Goal: Task Accomplishment & Management: Complete application form

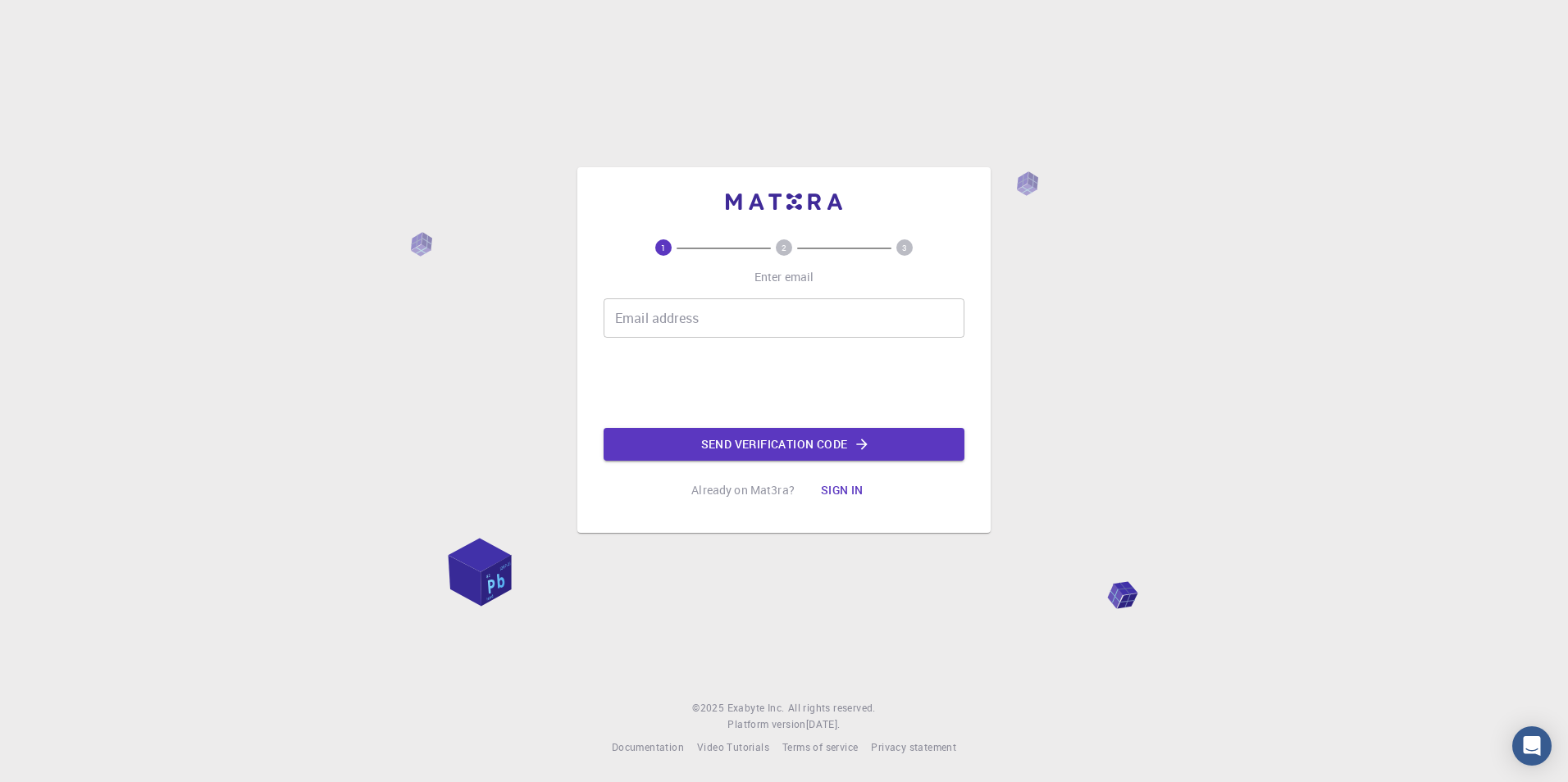
click at [731, 315] on input "Email address" at bounding box center [784, 318] width 361 height 39
type input "[EMAIL_ADDRESS][DOMAIN_NAME]"
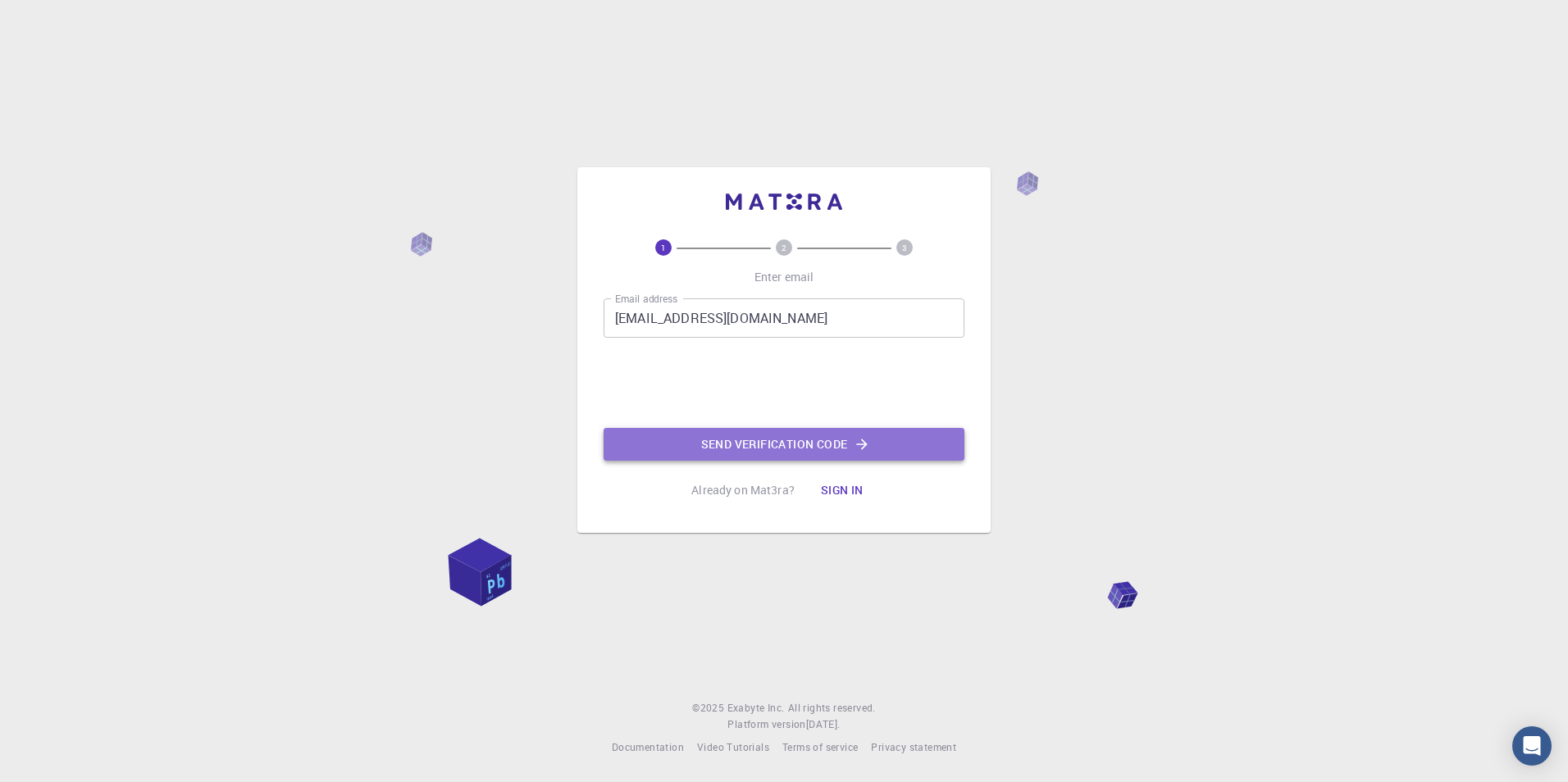
click at [777, 442] on button "Send verification code" at bounding box center [784, 445] width 361 height 33
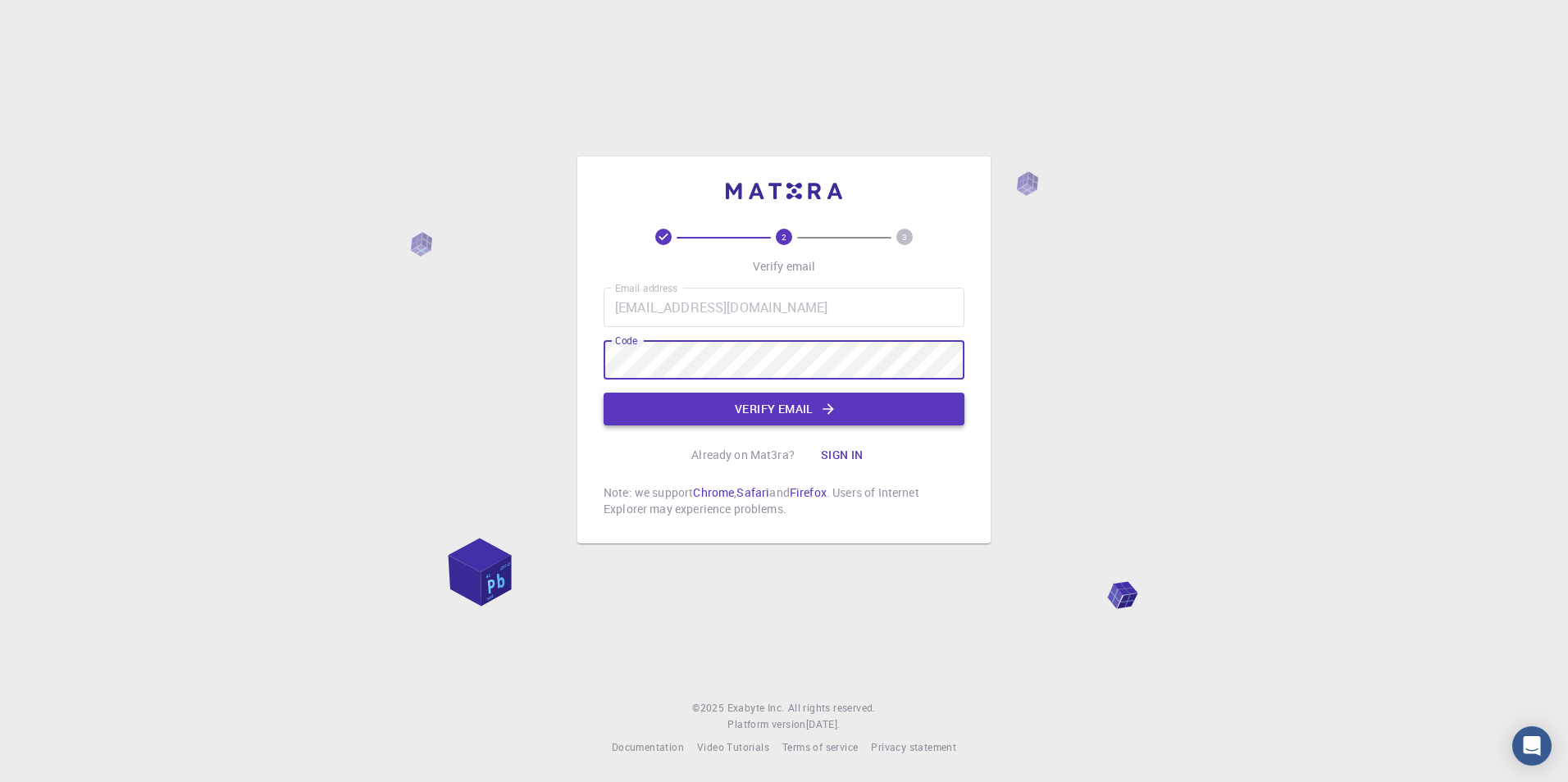
click at [767, 408] on button "Verify email" at bounding box center [784, 409] width 361 height 33
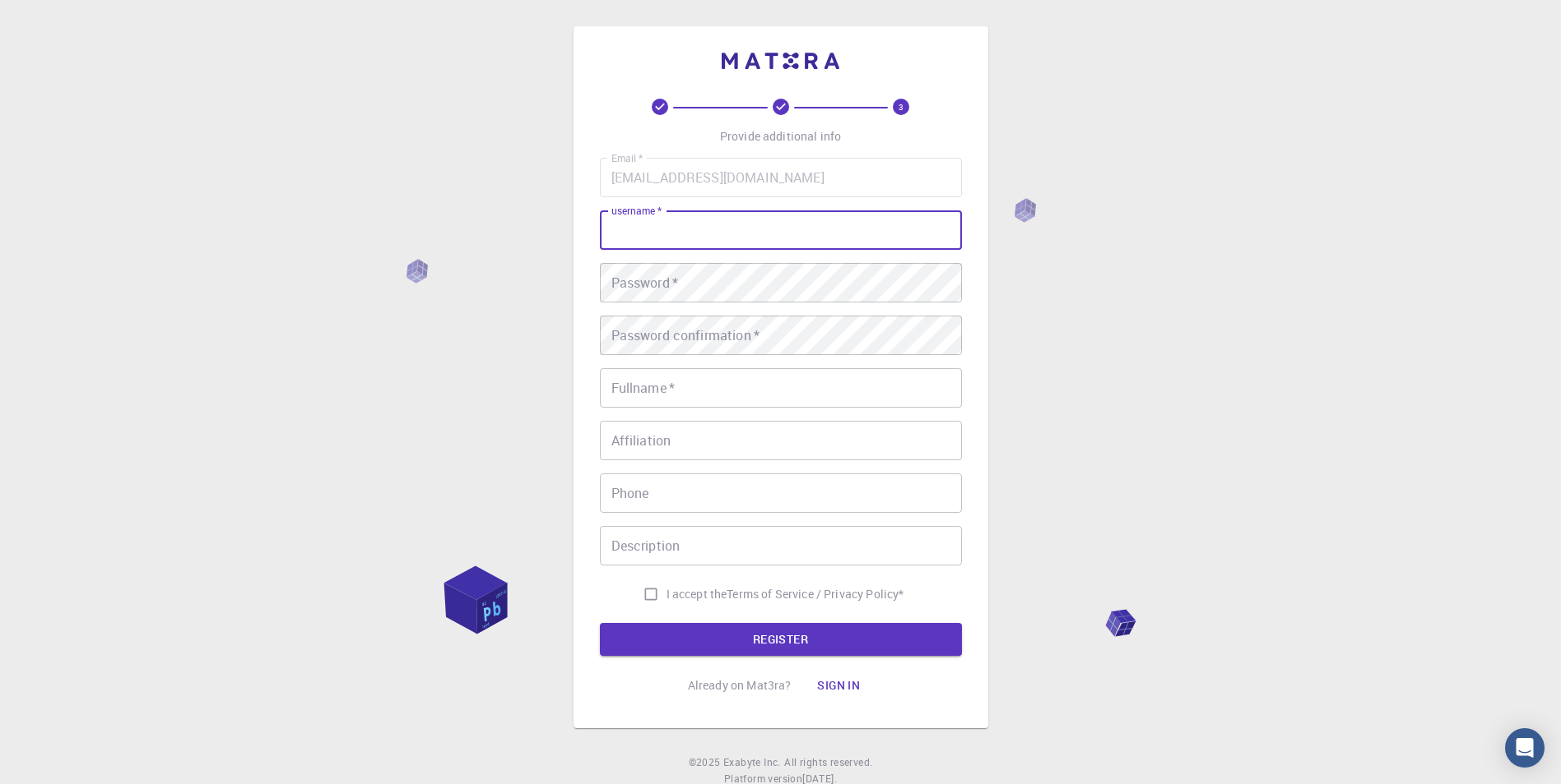
click at [680, 230] on input "username   *" at bounding box center [780, 230] width 362 height 40
click at [684, 236] on input "username   *" at bounding box center [780, 230] width 362 height 40
type input "venu7485"
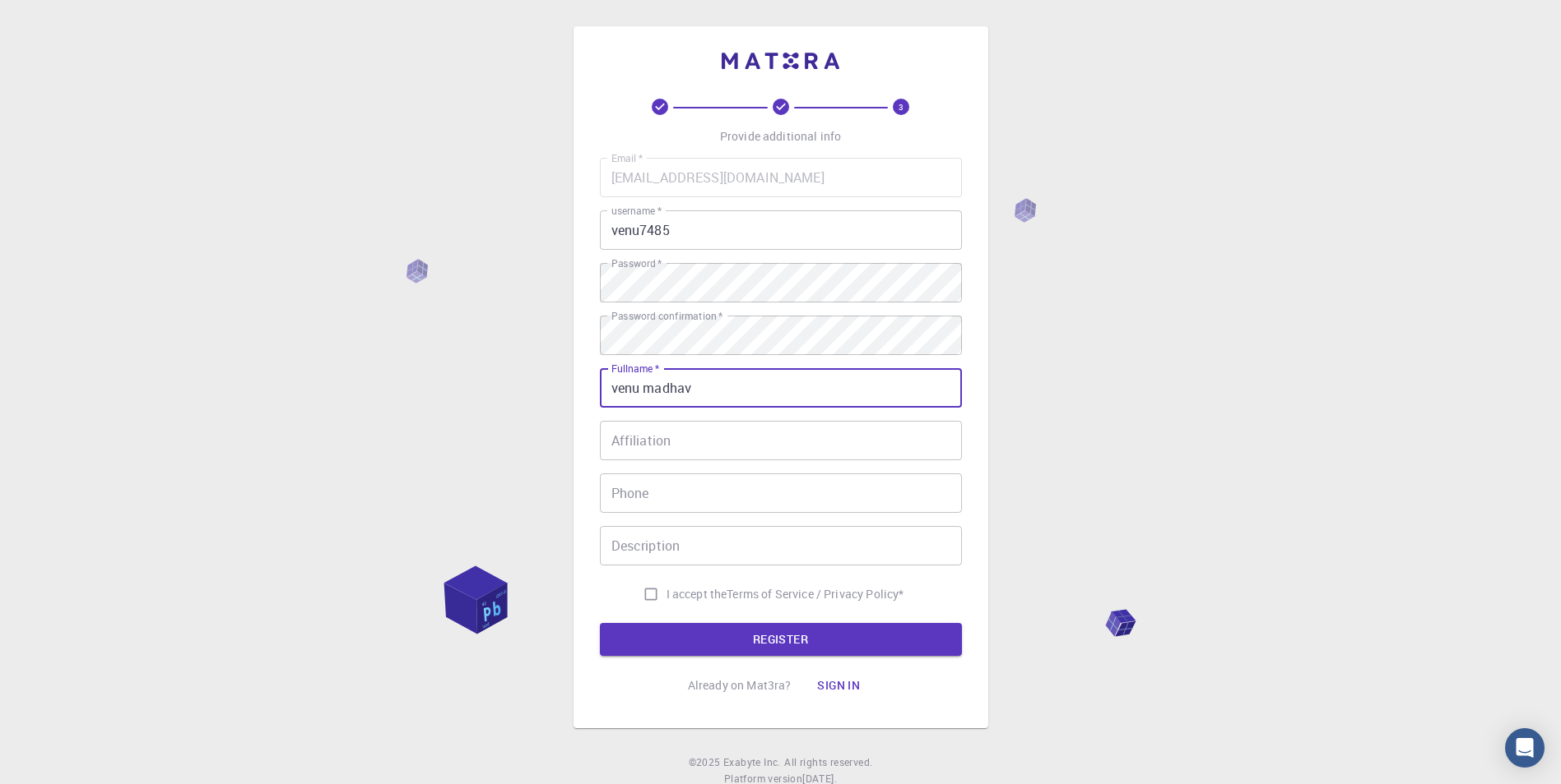
type input "venu madhav"
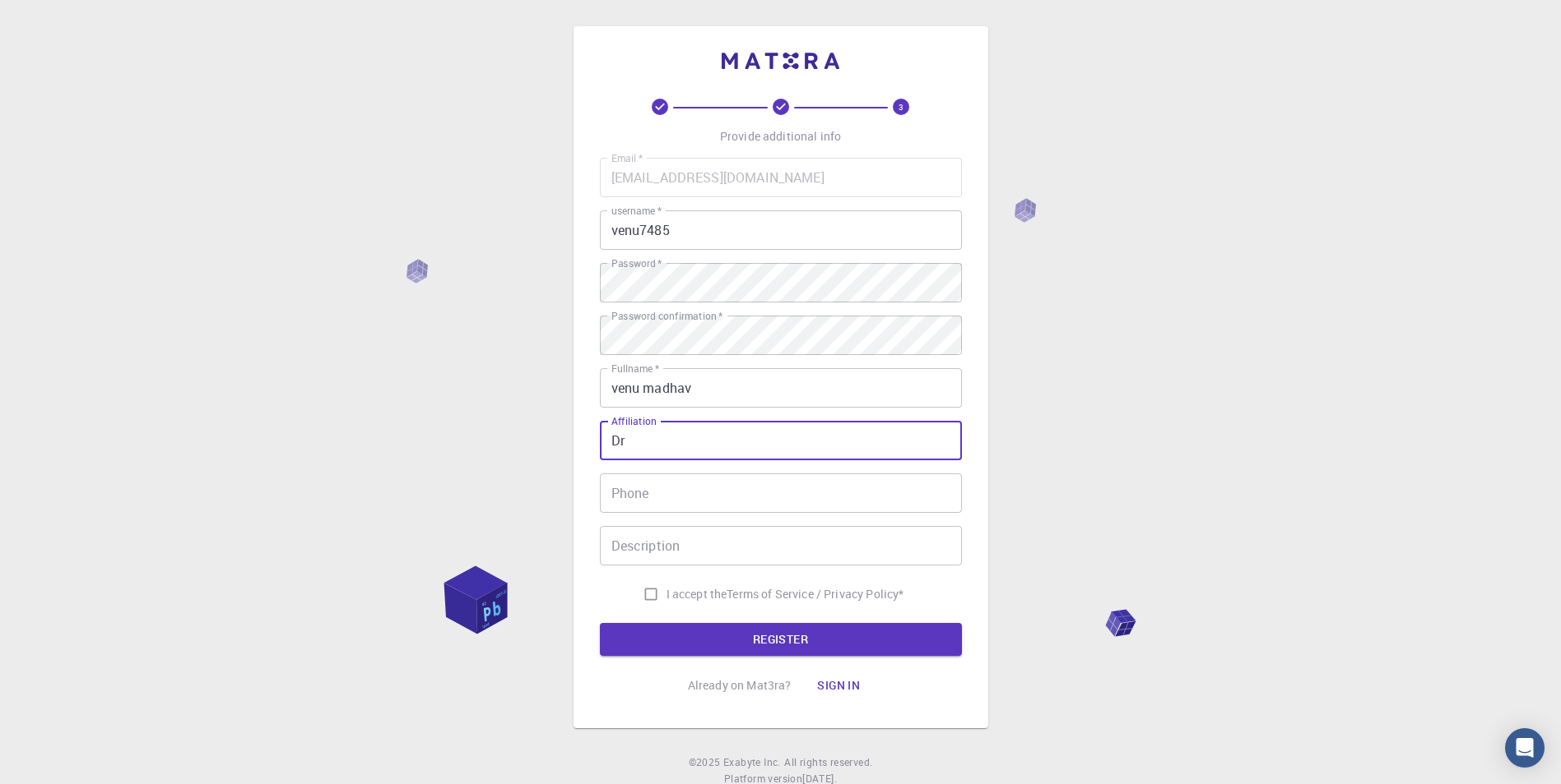
type input "Dr"
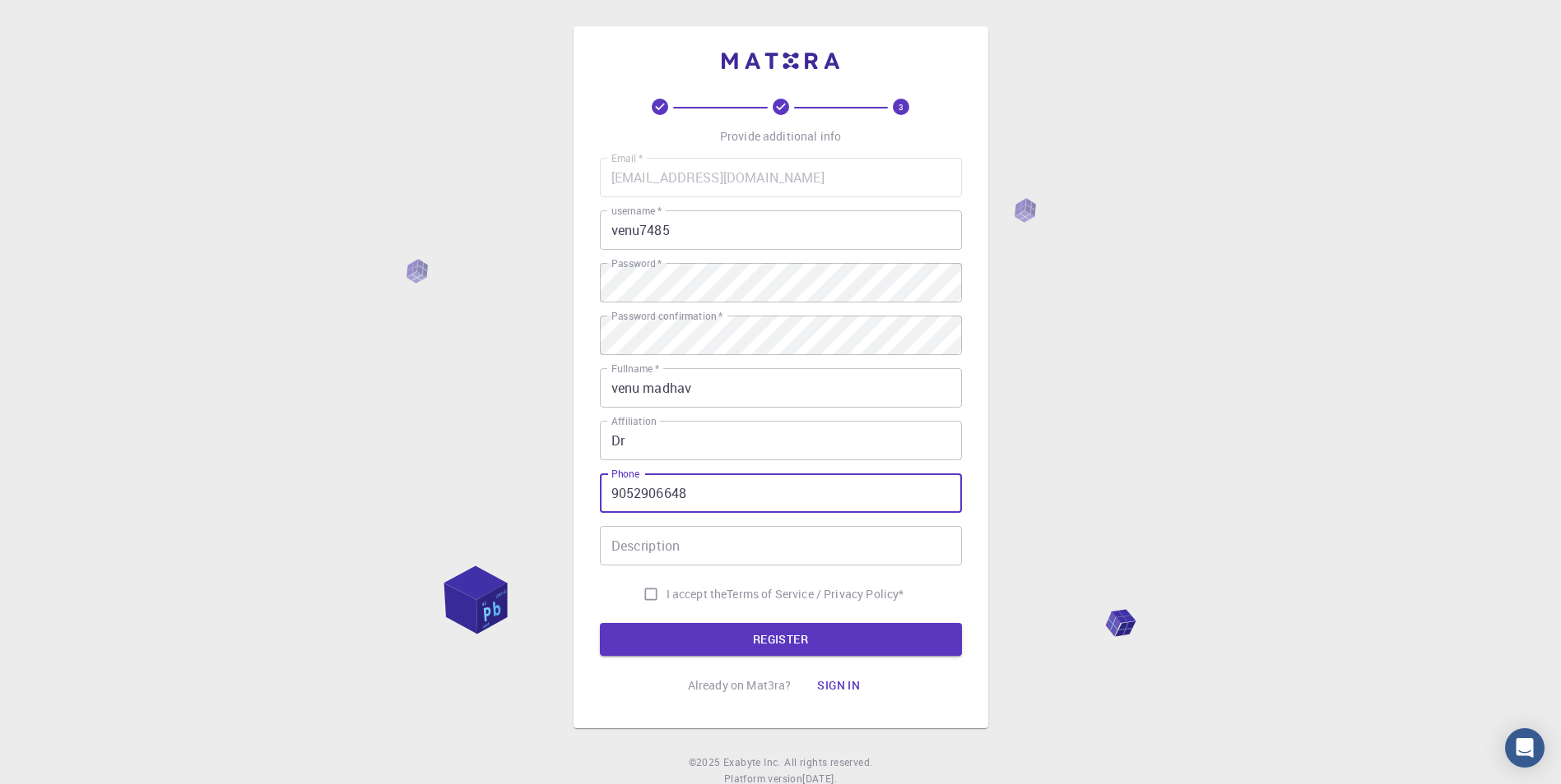
type input "9052906648"
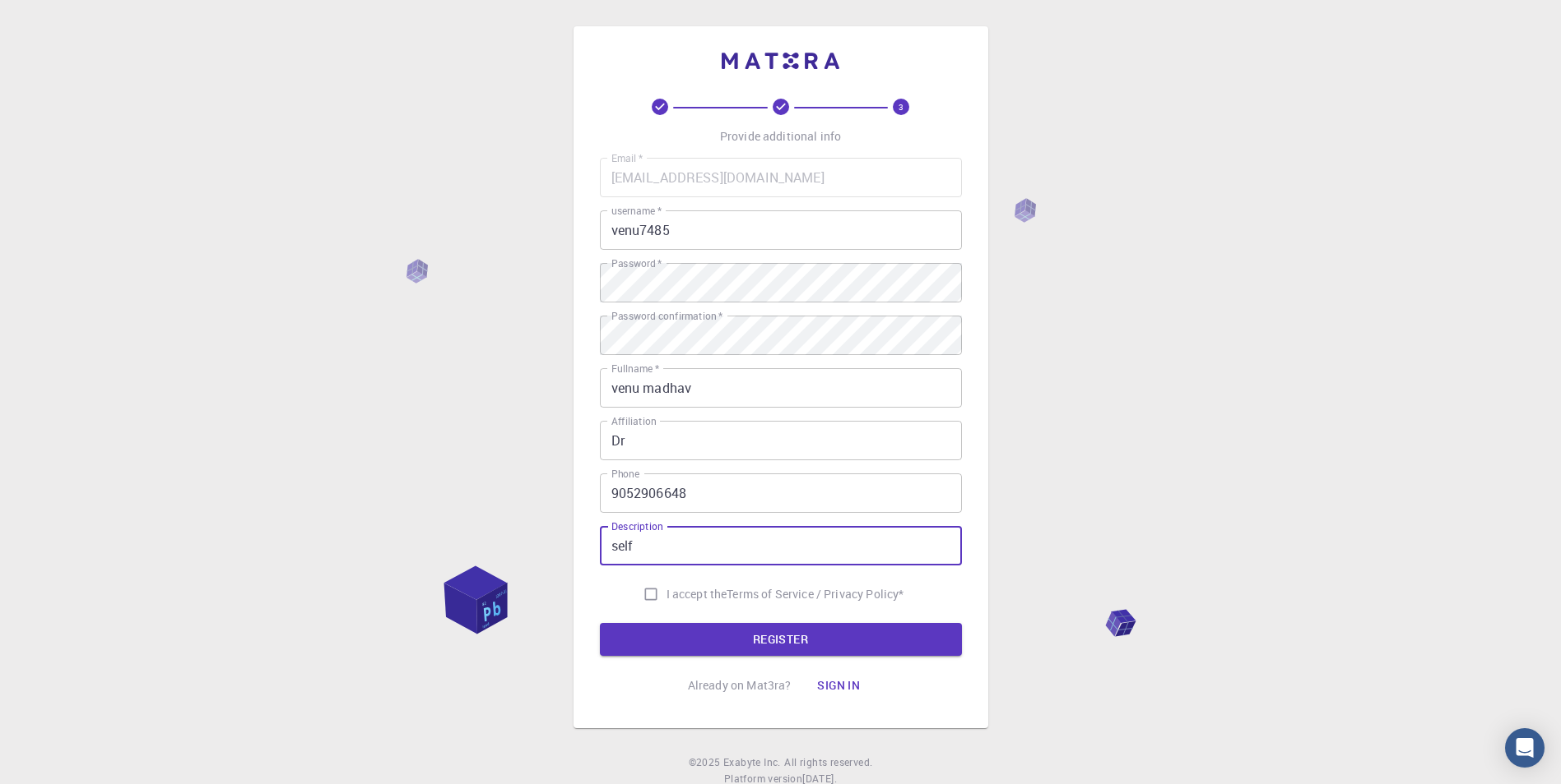
type input "self"
click at [644, 592] on input "I accept the Terms of Service / Privacy Policy *" at bounding box center [650, 595] width 31 height 31
checkbox input "true"
click at [774, 639] on button "REGISTER" at bounding box center [780, 640] width 362 height 33
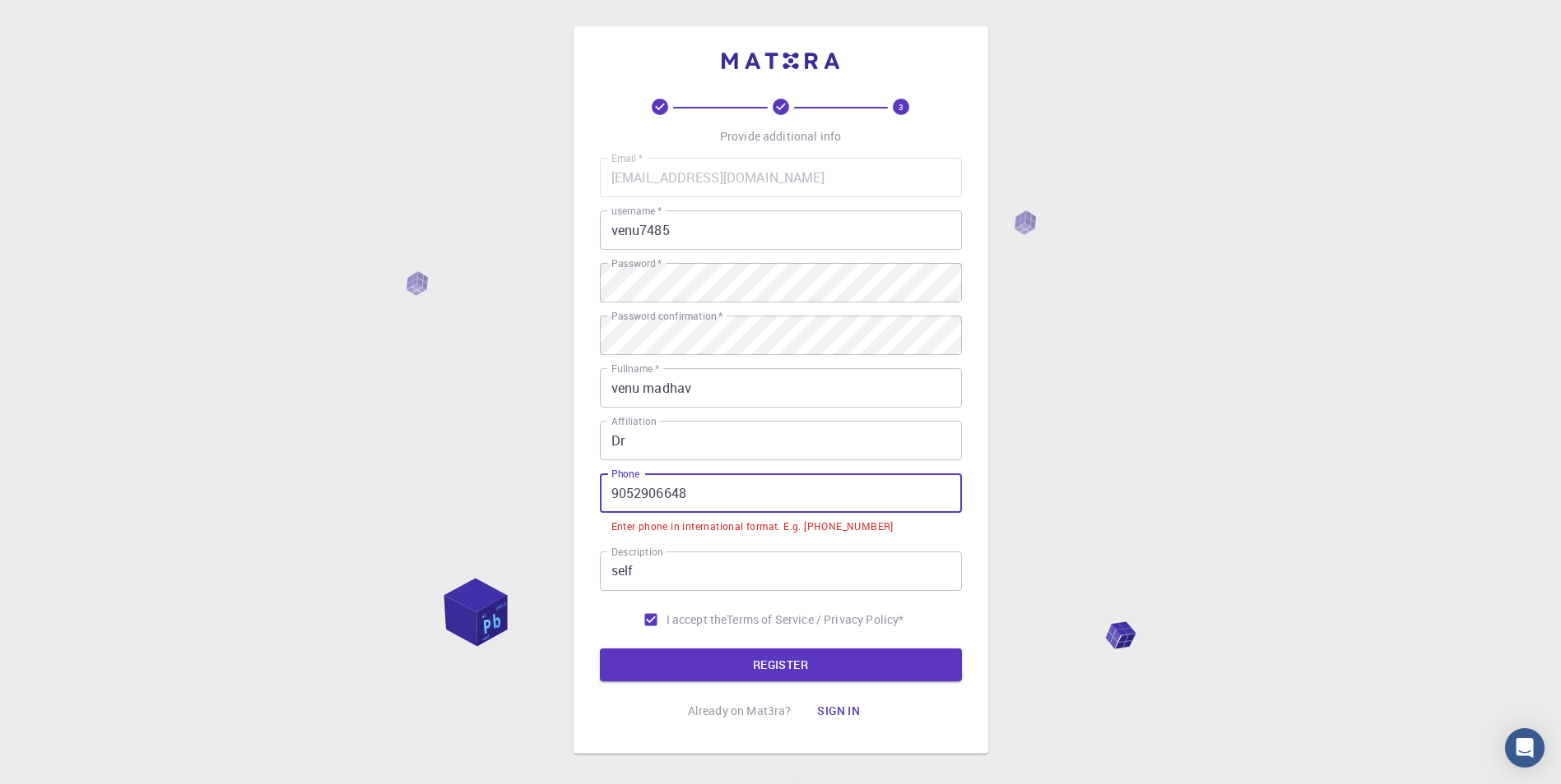
click at [613, 496] on input "9052906648" at bounding box center [780, 493] width 362 height 40
type input "[PHONE_NUMBER]"
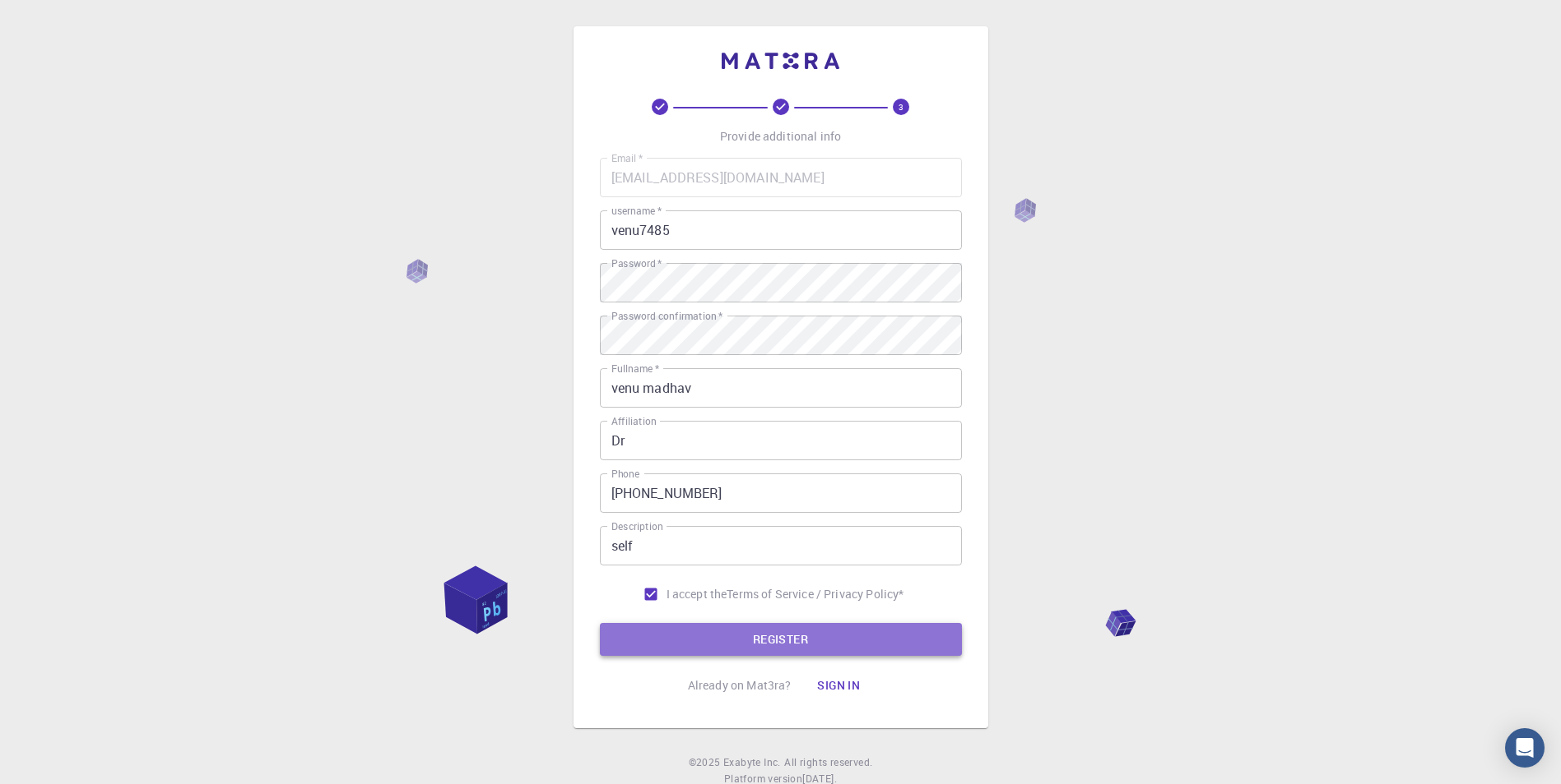
click at [756, 642] on button "REGISTER" at bounding box center [780, 640] width 362 height 33
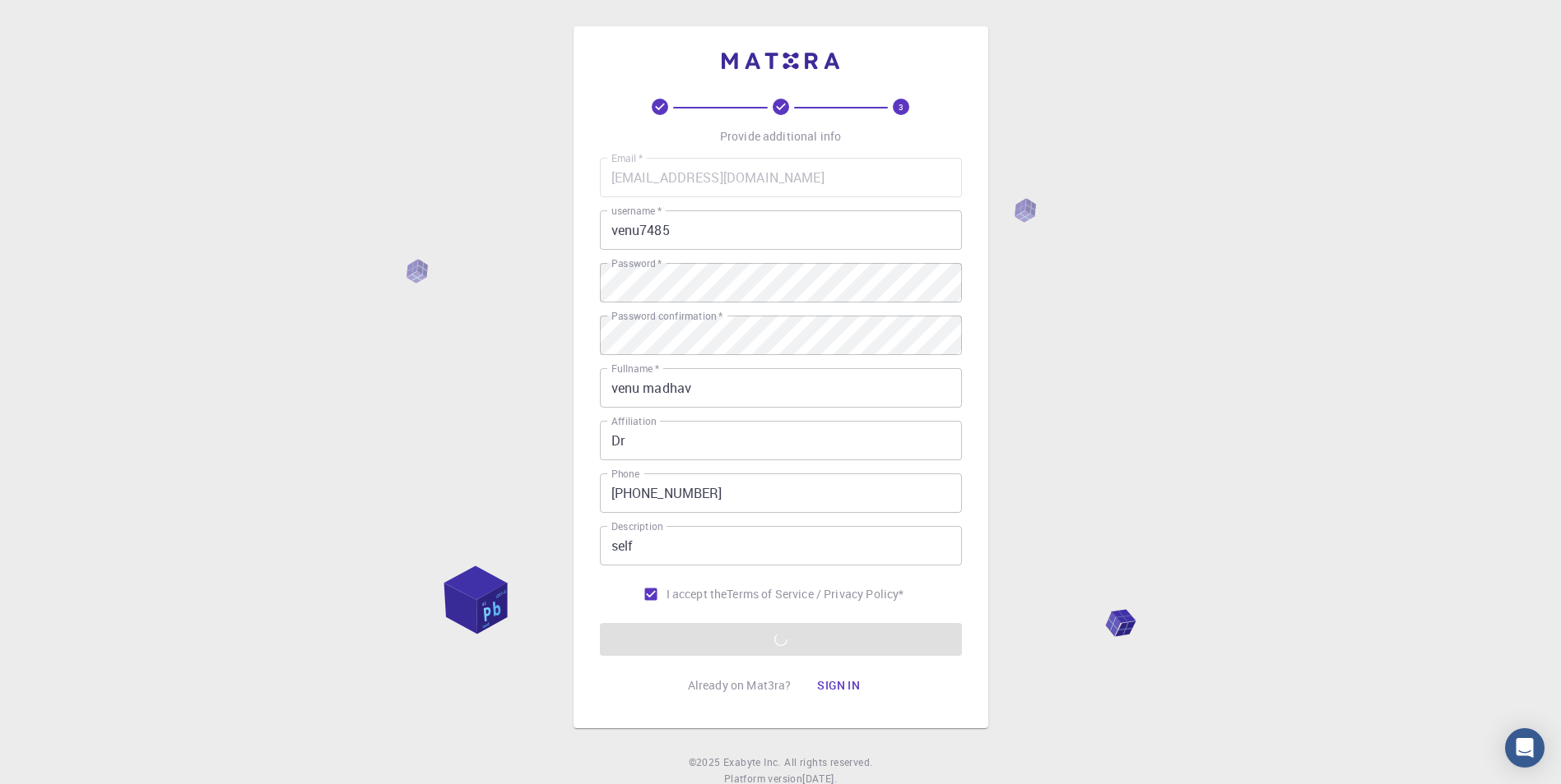
click at [788, 638] on form "Email   * [EMAIL_ADDRESS][DOMAIN_NAME] Email   * username   * venu7485 username…" at bounding box center [780, 407] width 362 height 498
click at [790, 642] on form "Email   * [EMAIL_ADDRESS][DOMAIN_NAME] Email   * username   * venu7485 username…" at bounding box center [780, 407] width 362 height 498
click at [788, 643] on form "Email   * [EMAIL_ADDRESS][DOMAIN_NAME] Email   * username   * venu7485 username…" at bounding box center [780, 407] width 362 height 498
click at [787, 646] on form "Email   * [EMAIL_ADDRESS][DOMAIN_NAME] Email   * username   * venu7485 username…" at bounding box center [780, 407] width 362 height 498
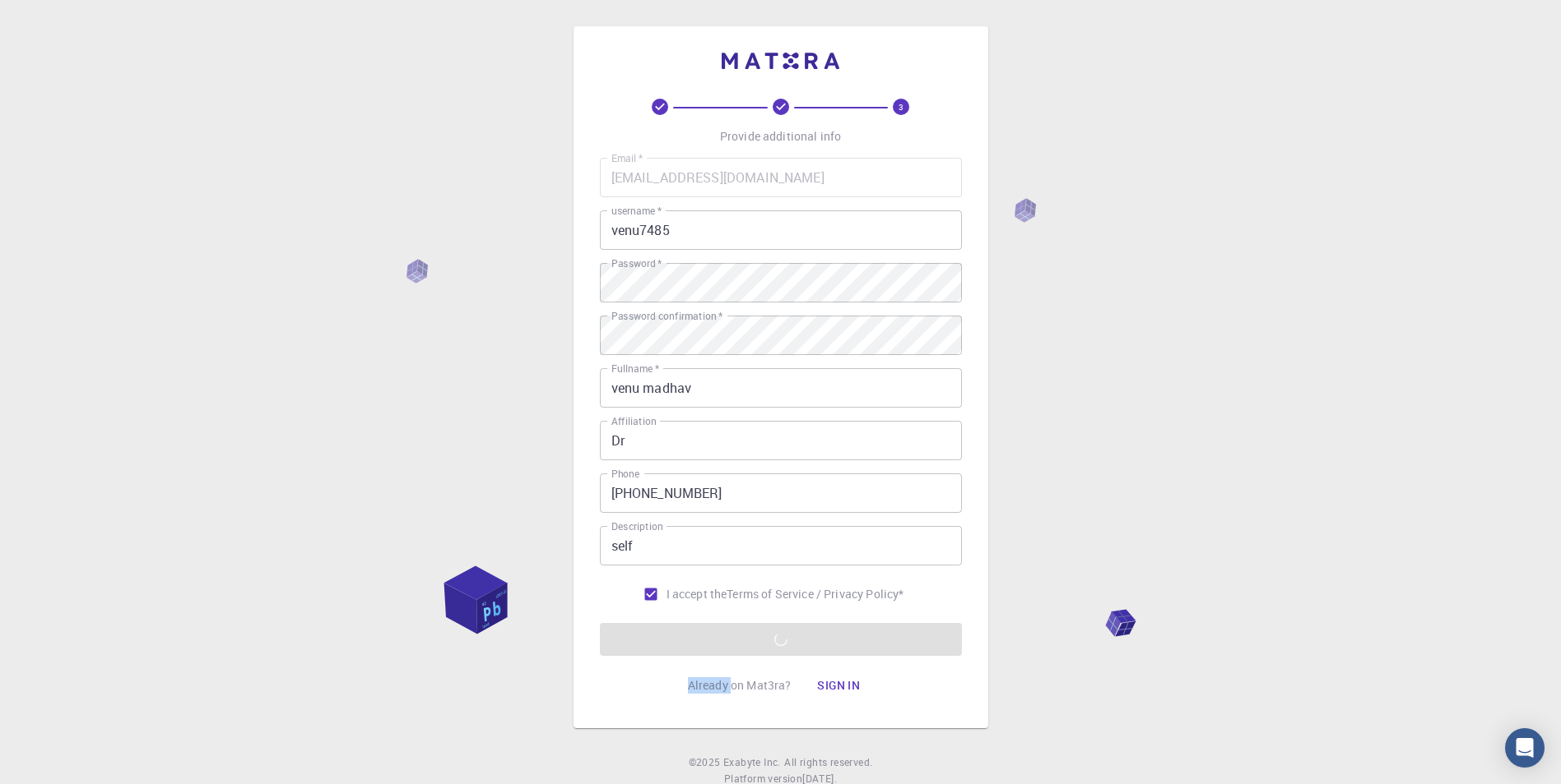
click at [787, 646] on form "Email   * [EMAIL_ADDRESS][DOMAIN_NAME] Email   * username   * venu7485 username…" at bounding box center [780, 407] width 362 height 498
click at [784, 651] on form "Email   * [EMAIL_ADDRESS][DOMAIN_NAME] Email   * username   * venu7485 username…" at bounding box center [780, 407] width 362 height 498
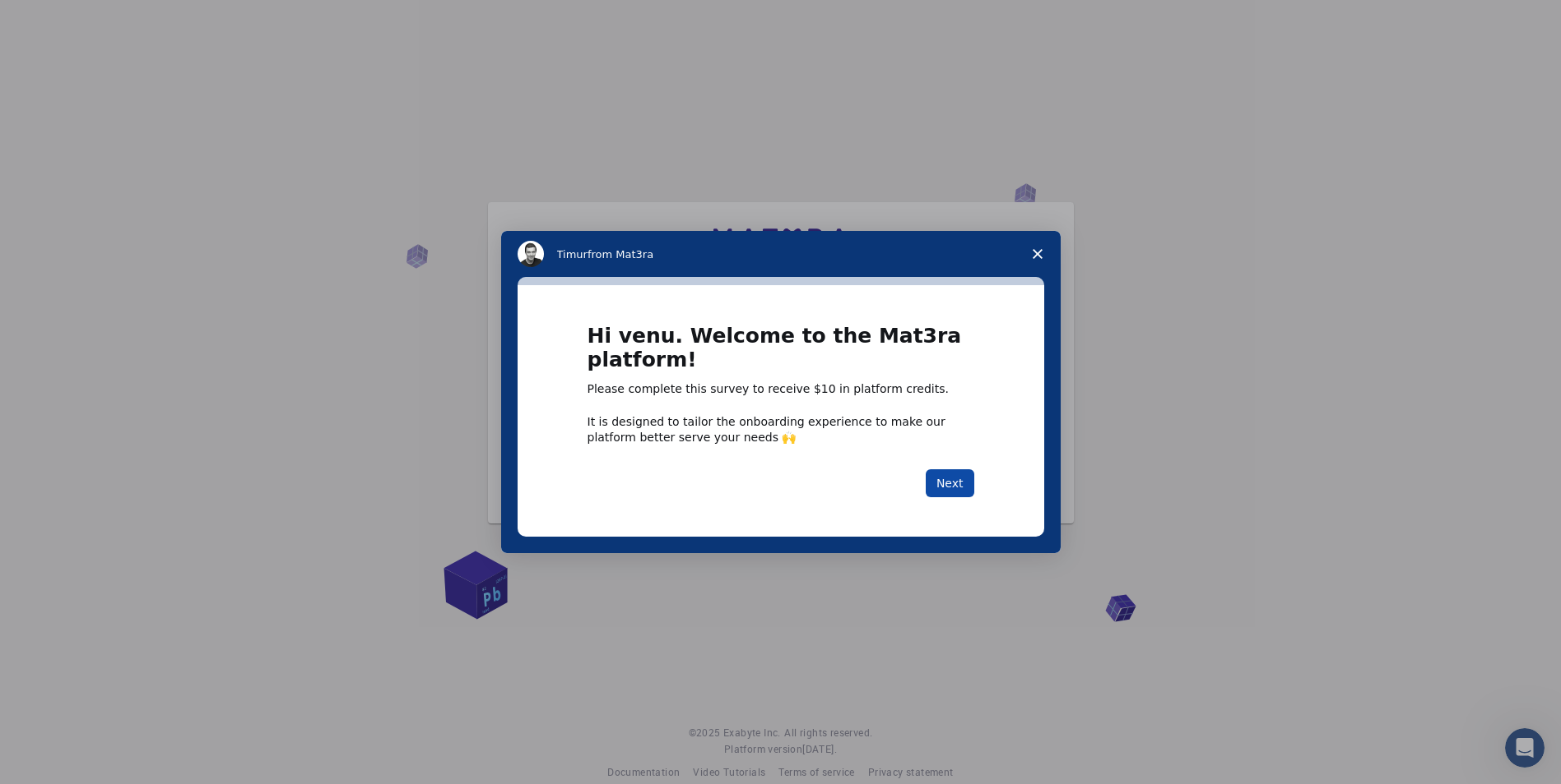
click at [951, 481] on button "Next" at bounding box center [950, 483] width 48 height 28
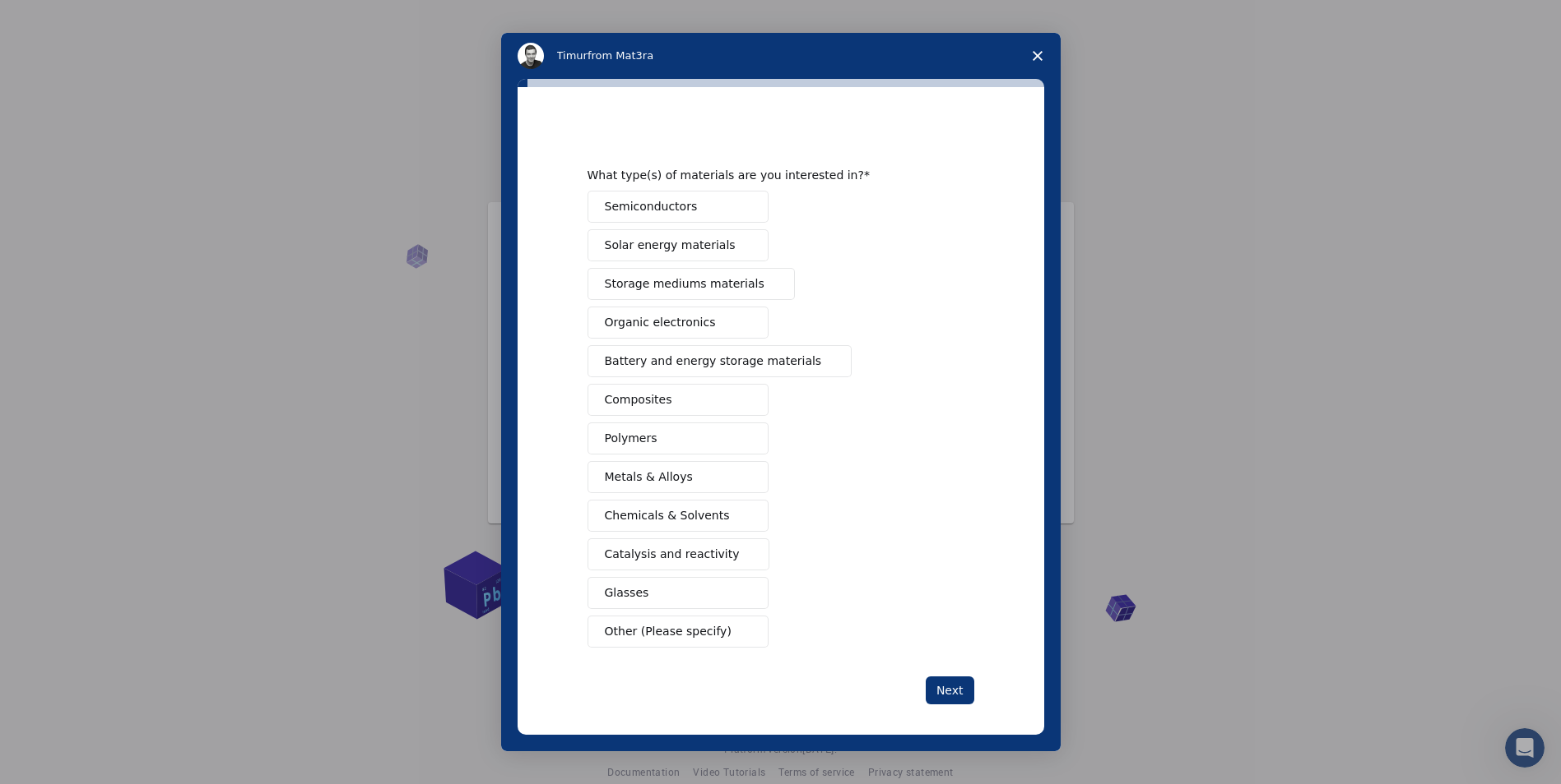
click at [1043, 54] on span "Close survey" at bounding box center [1037, 56] width 46 height 46
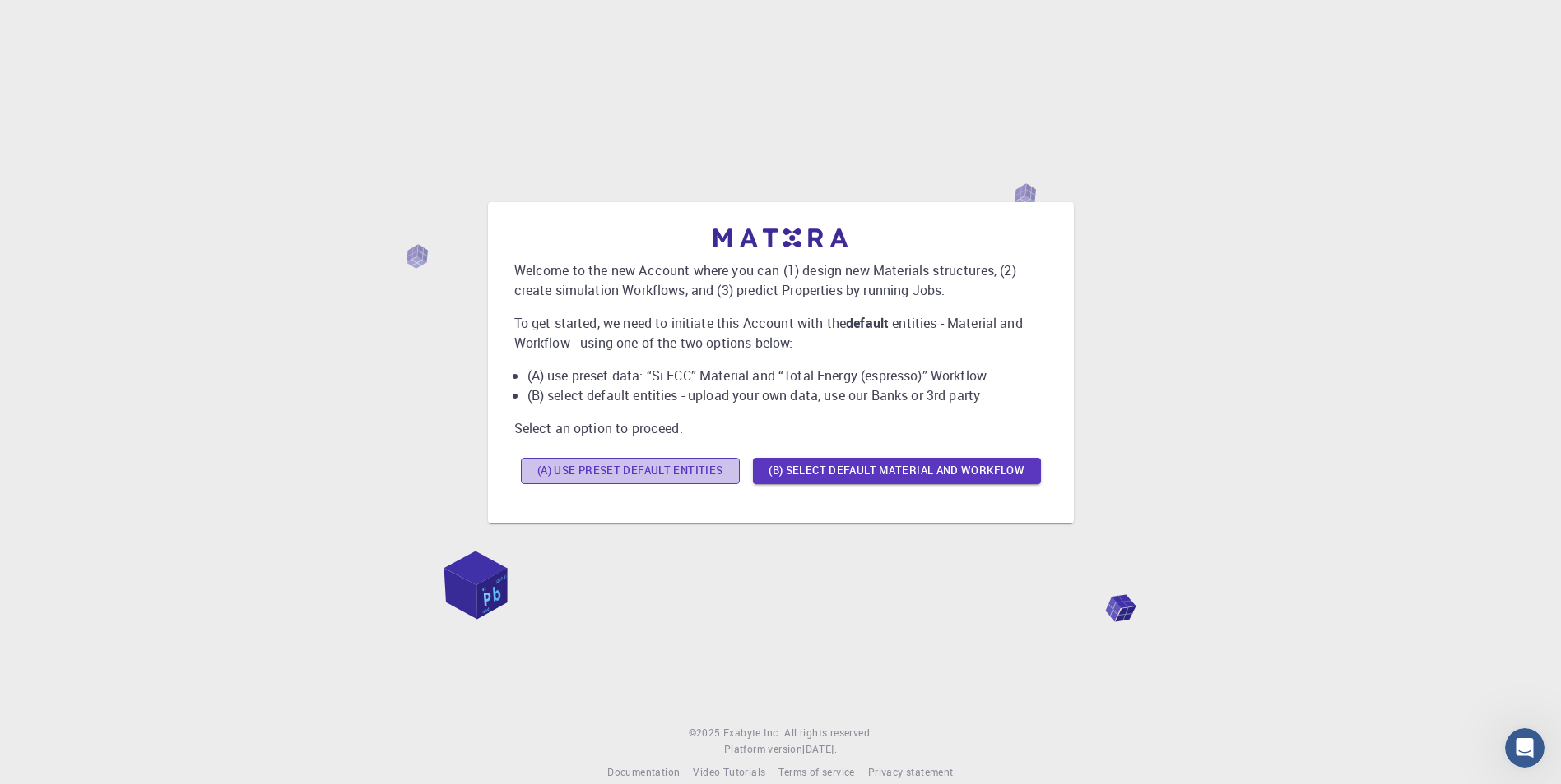
click at [634, 472] on button "(A) Use preset default entities" at bounding box center [630, 470] width 219 height 26
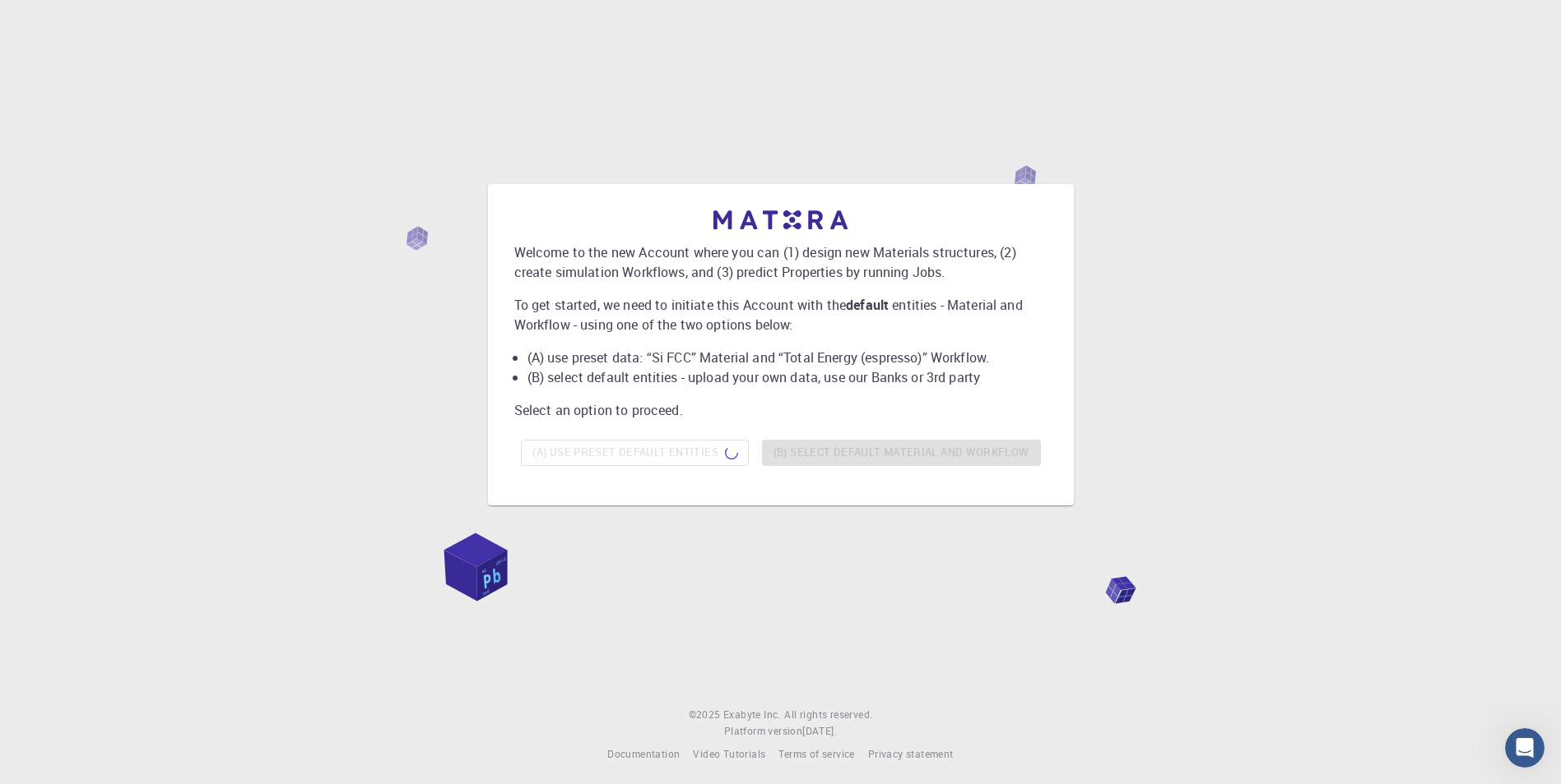
scroll to position [23, 0]
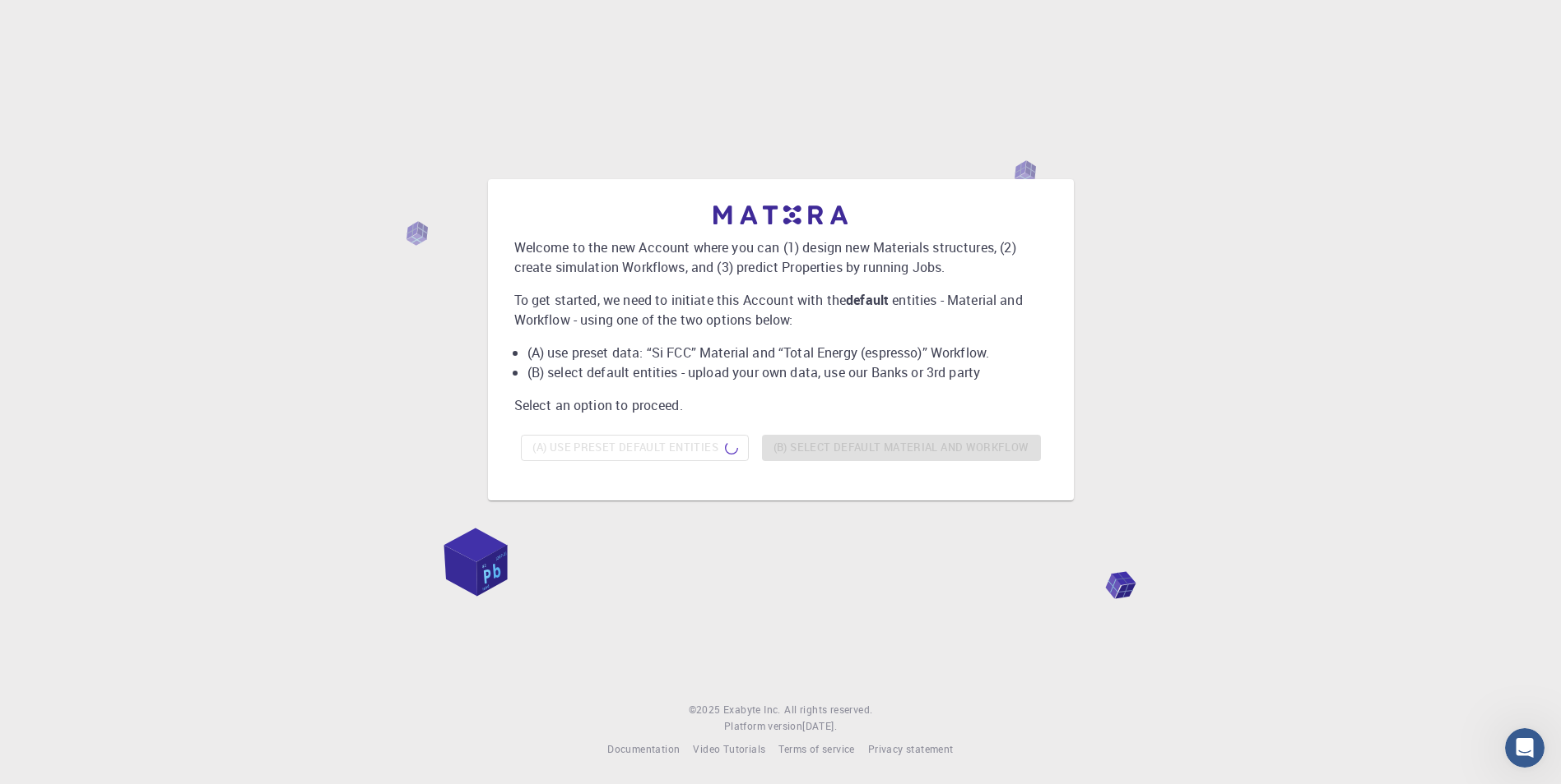
click at [1120, 594] on div "Welcome to the new Account where you can (1) design new Materials structures, (…" at bounding box center [780, 340] width 1521 height 633
click at [890, 647] on div "Welcome to the new Account where you can (1) design new Materials structures, (…" at bounding box center [780, 340] width 1521 height 633
click at [939, 613] on div "Welcome to the new Account where you can (1) design new Materials structures, (…" at bounding box center [780, 340] width 1521 height 633
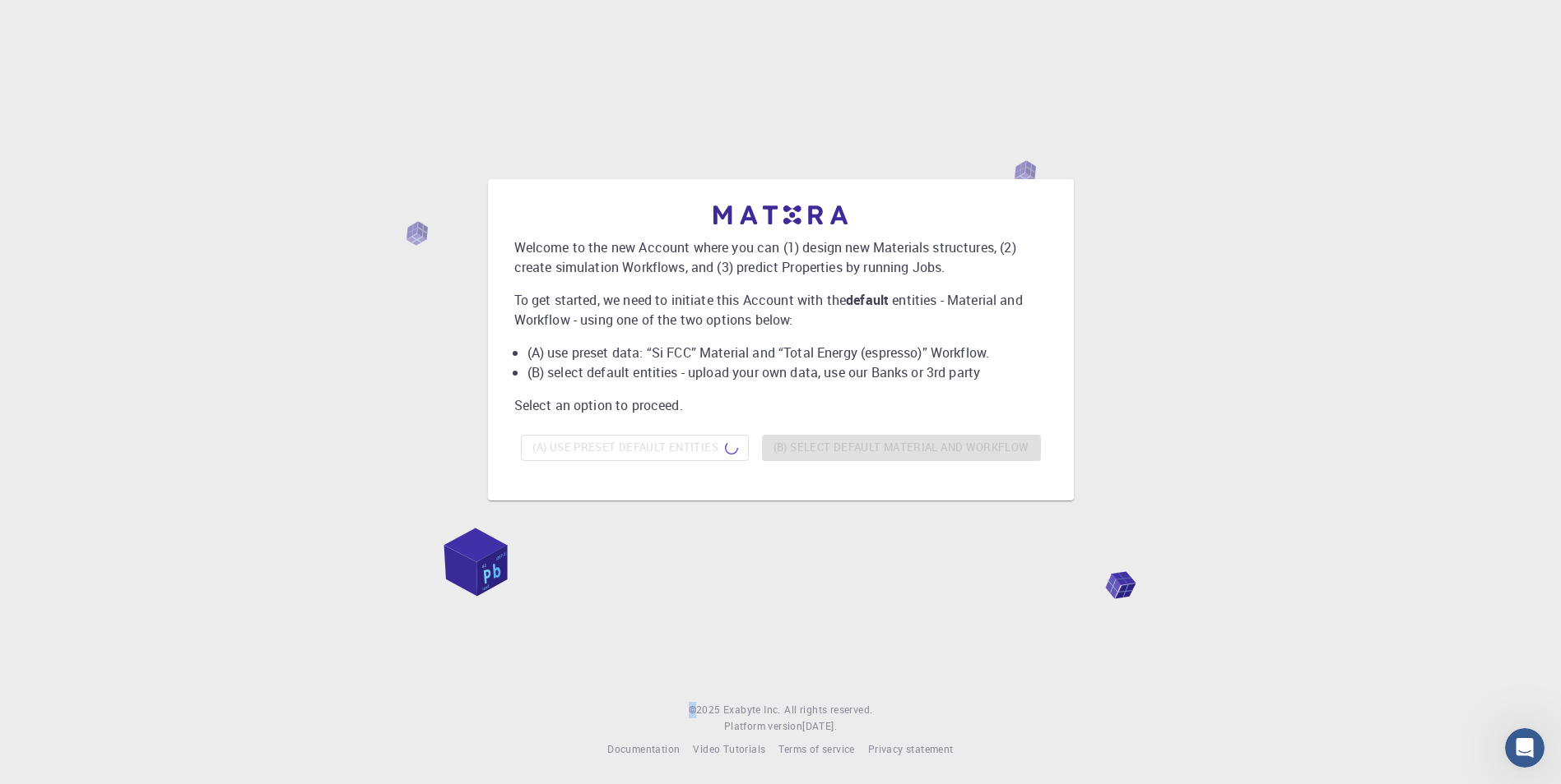
click at [940, 613] on div "Welcome to the new Account where you can (1) design new Materials structures, (…" at bounding box center [780, 340] width 1521 height 633
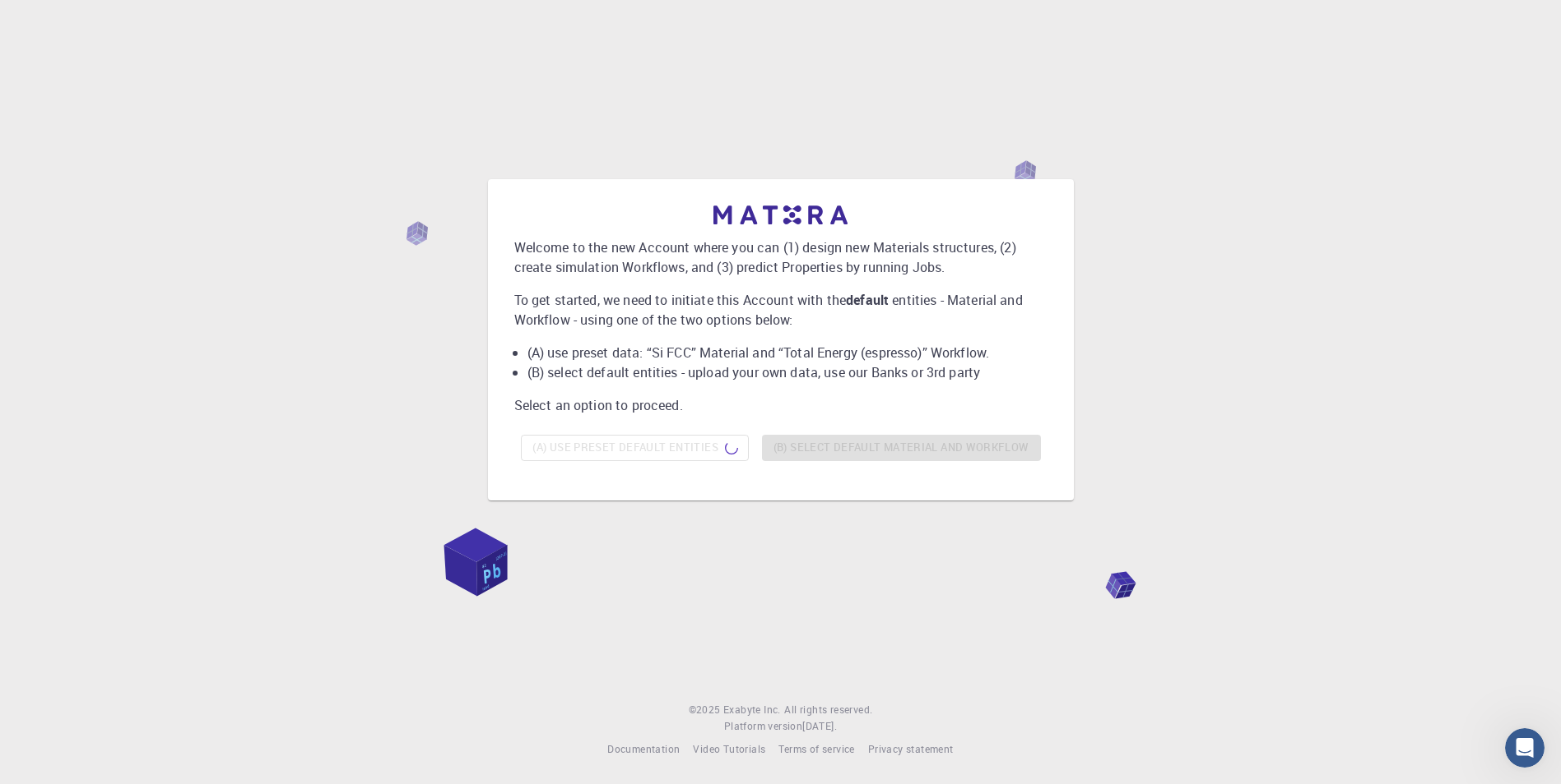
click at [634, 448] on div "(A) Use preset default entities (B) Select default material and workflow" at bounding box center [780, 448] width 533 height 40
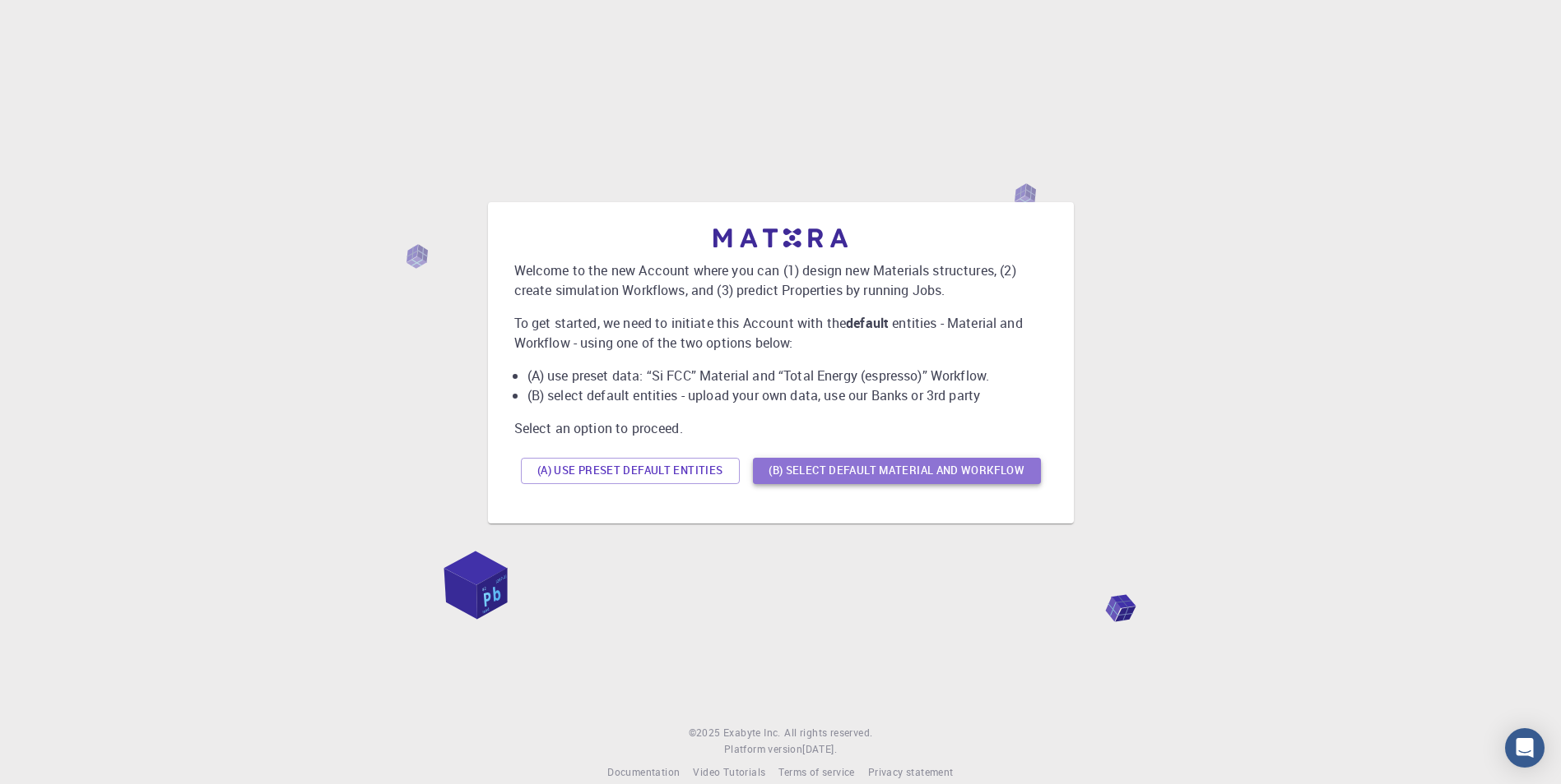
click at [859, 465] on button "(B) Select default material and workflow" at bounding box center [896, 470] width 288 height 26
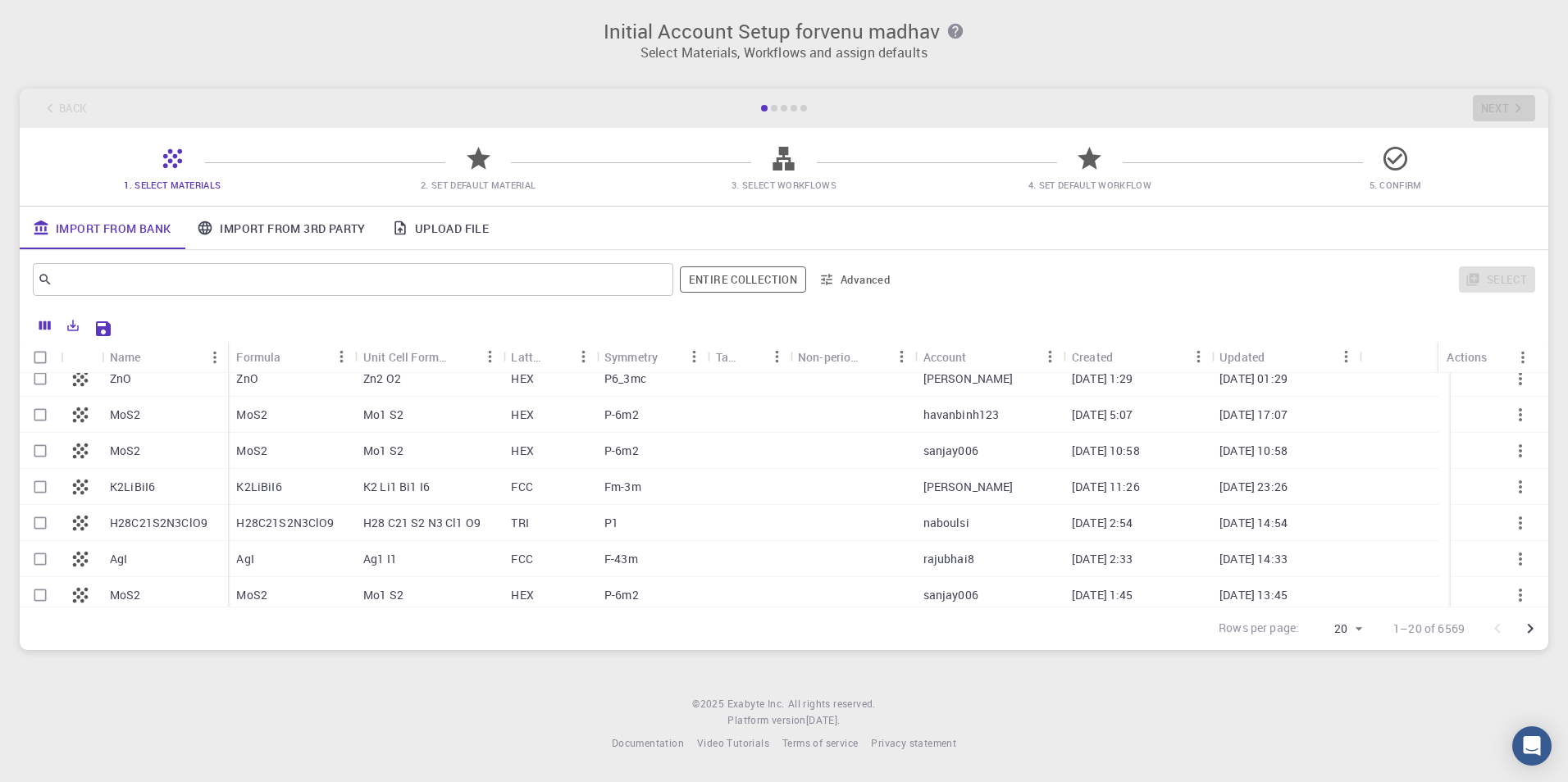
scroll to position [410, 0]
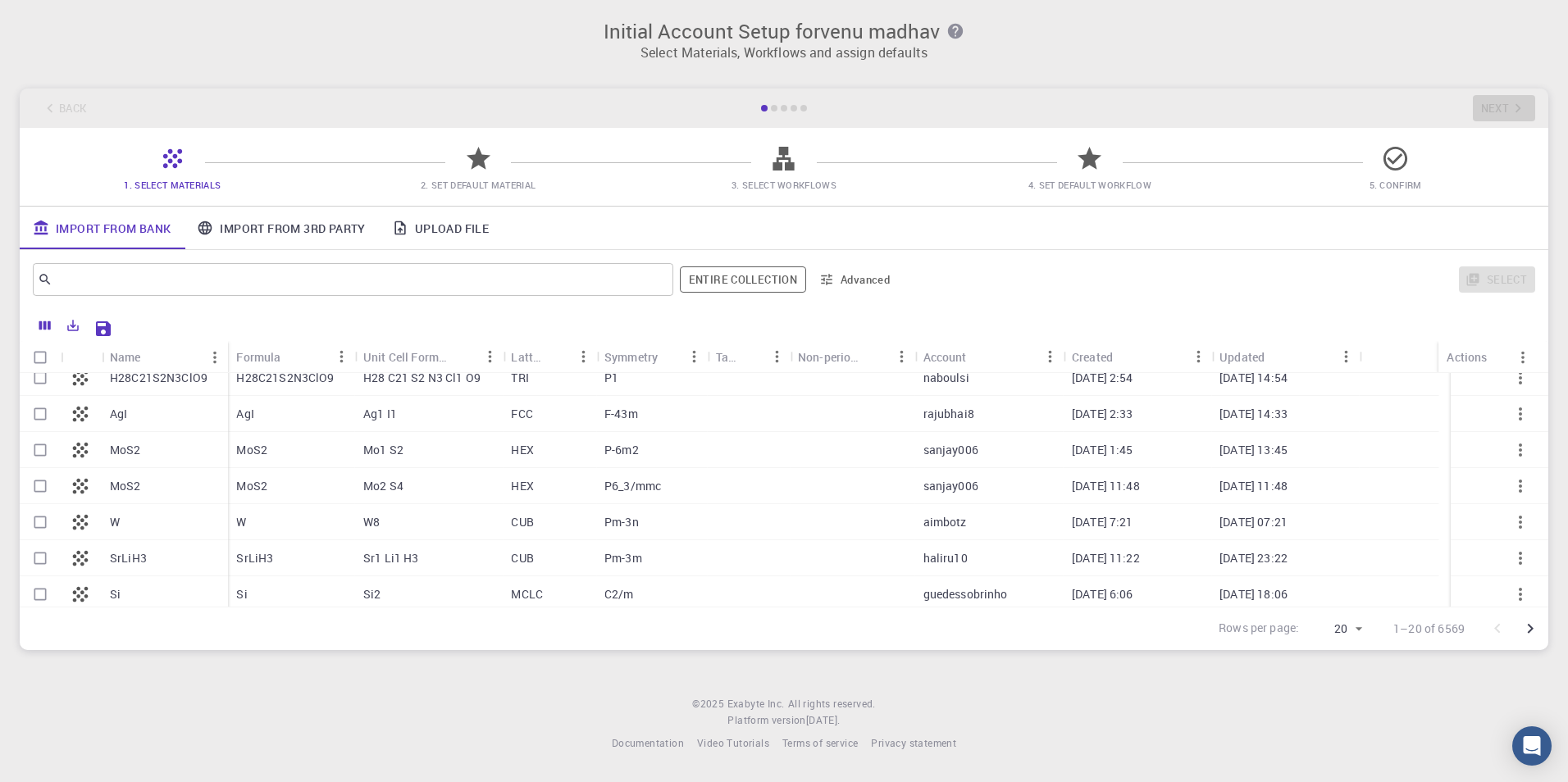
click at [257, 420] on div "AgI" at bounding box center [291, 413] width 126 height 36
checkbox input "true"
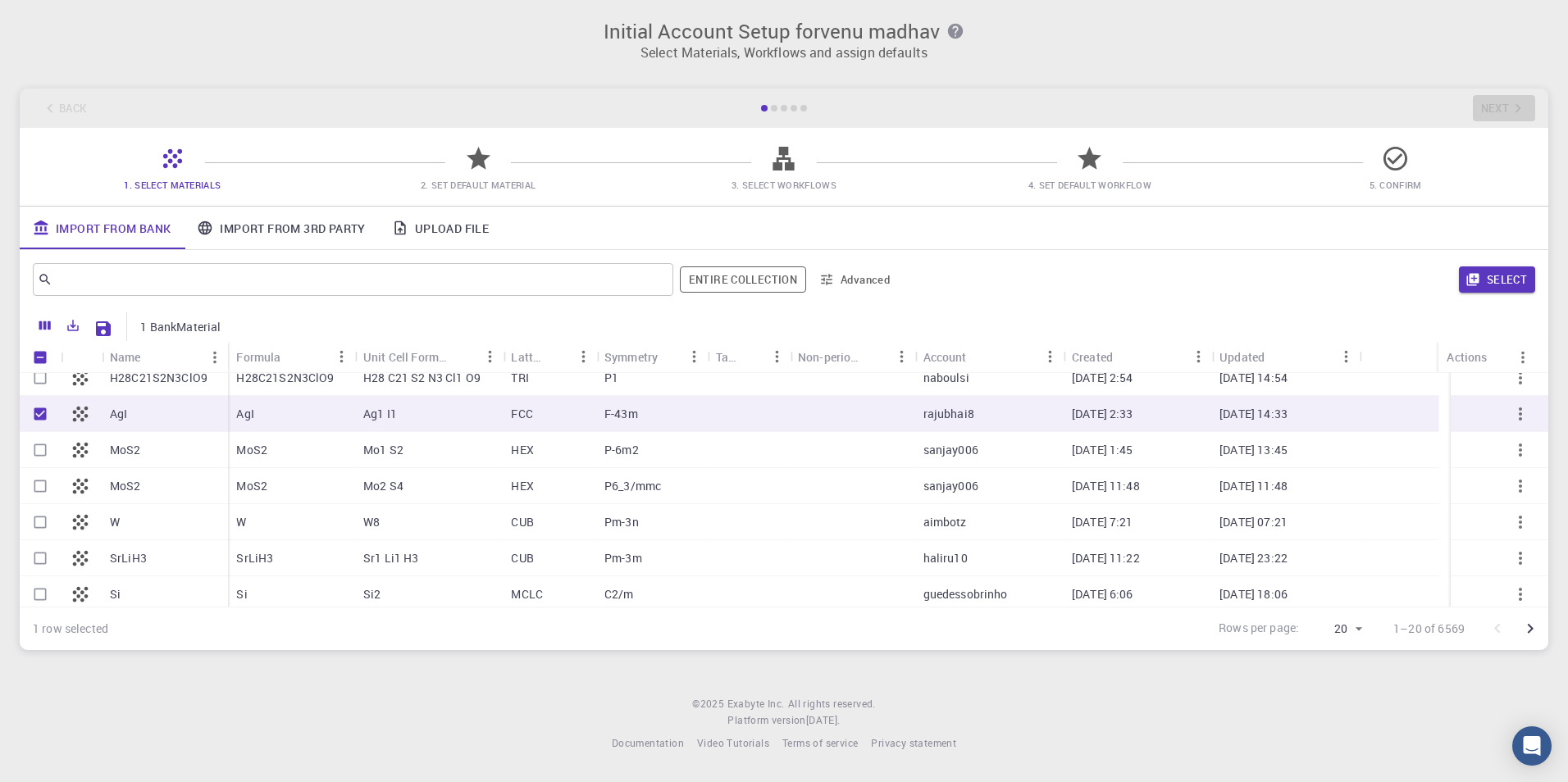
click at [249, 409] on p "AgI" at bounding box center [245, 414] width 17 height 16
checkbox input "false"
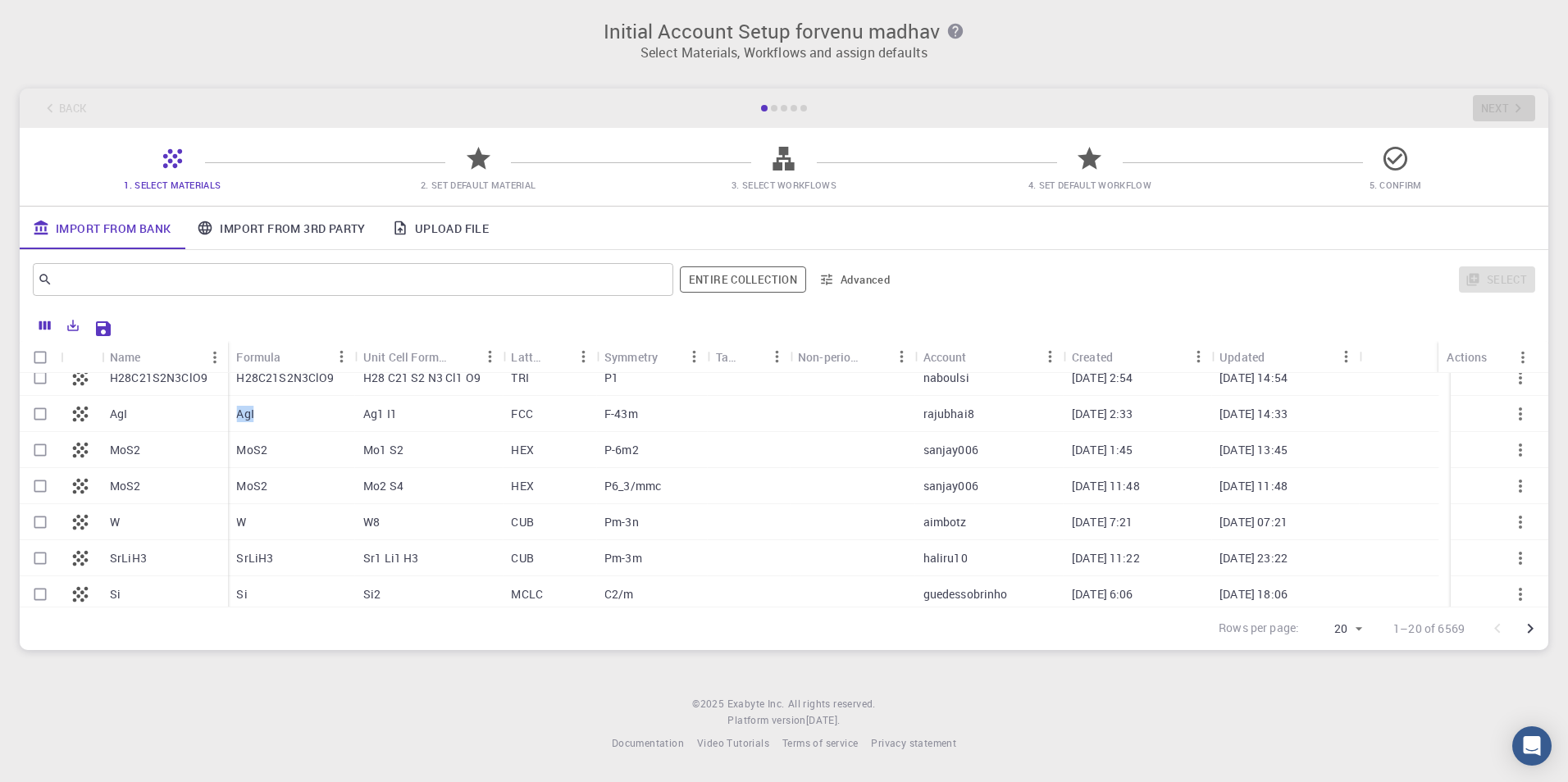
click at [249, 409] on p "AgI" at bounding box center [245, 414] width 17 height 16
checkbox input "true"
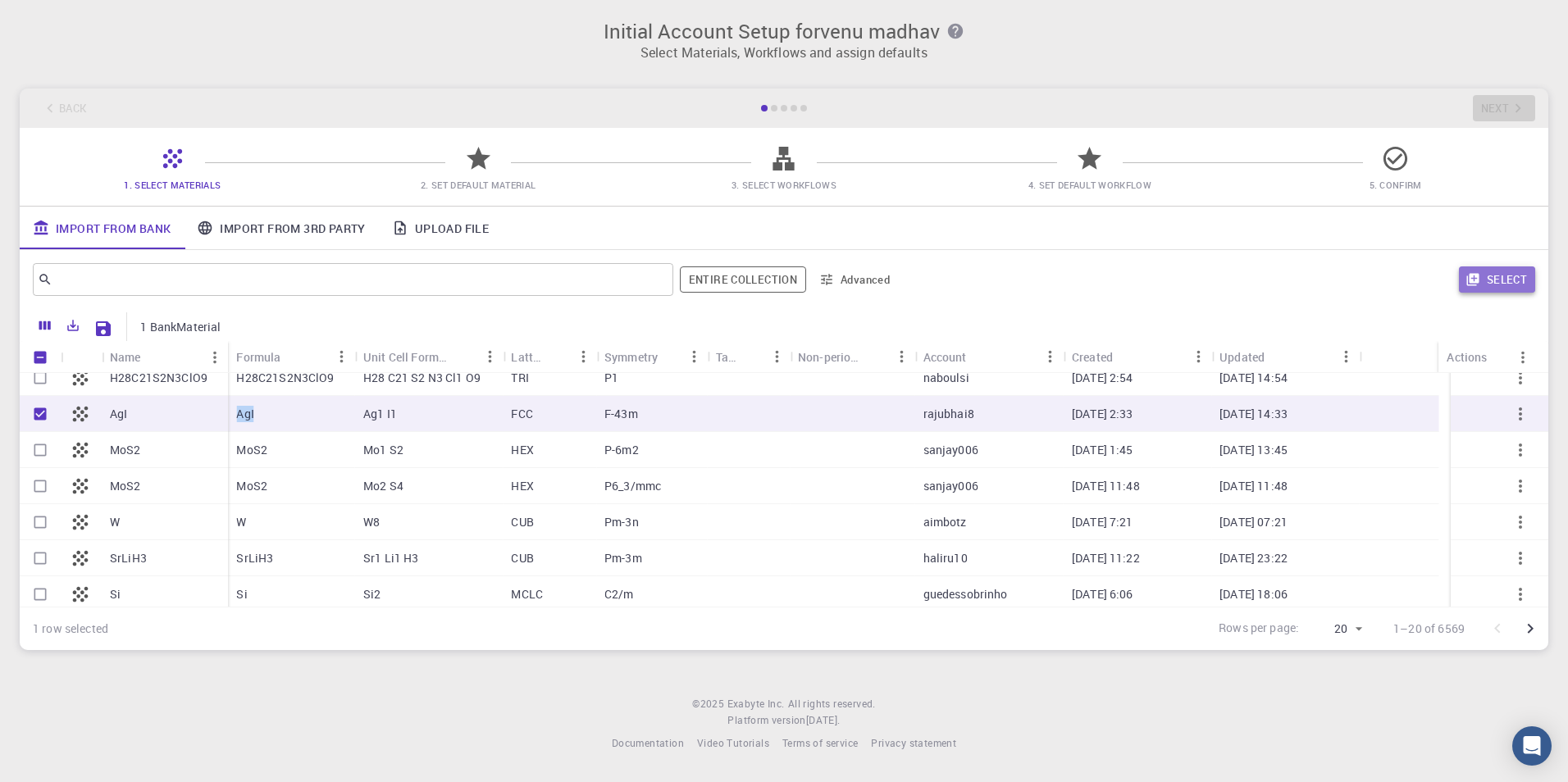
click at [1512, 284] on button "Select" at bounding box center [1497, 279] width 76 height 26
